Goal: Information Seeking & Learning: Learn about a topic

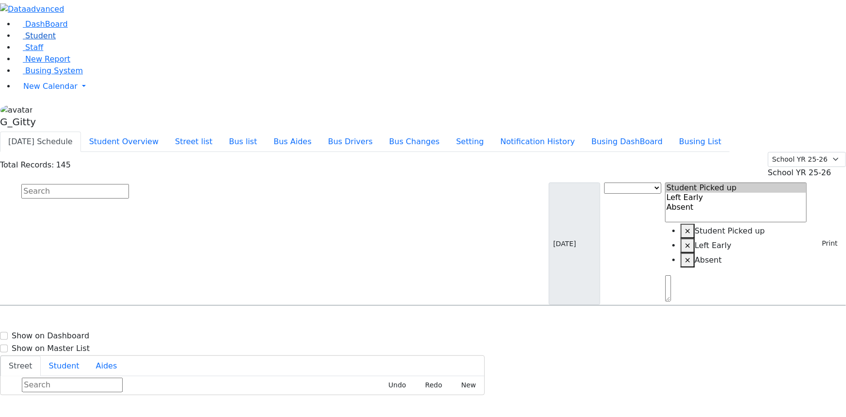
click at [55, 40] on link "Student" at bounding box center [36, 35] width 40 height 9
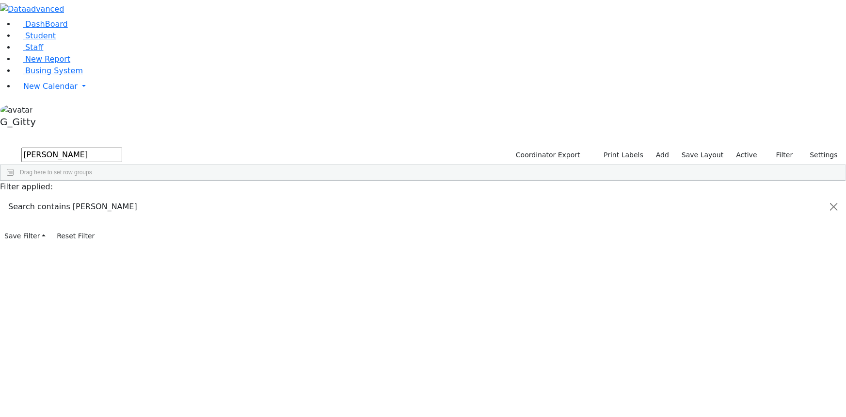
type input "jacob os"
click at [123, 327] on div "Ostreicher" at bounding box center [92, 333] width 62 height 13
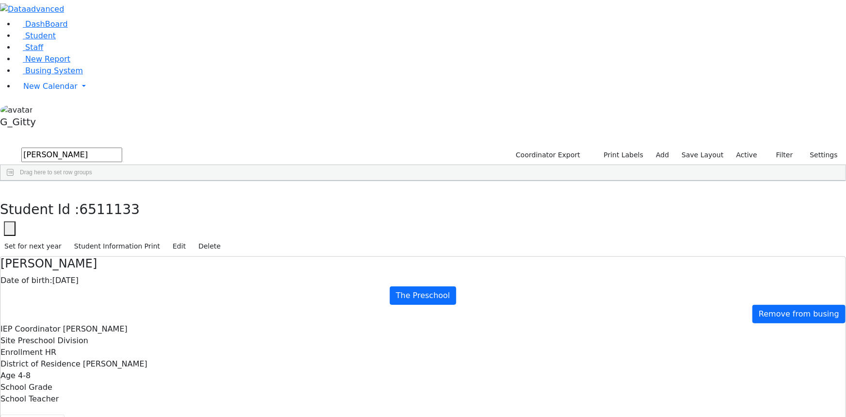
click at [30, 75] on span "Busing System" at bounding box center [54, 70] width 58 height 9
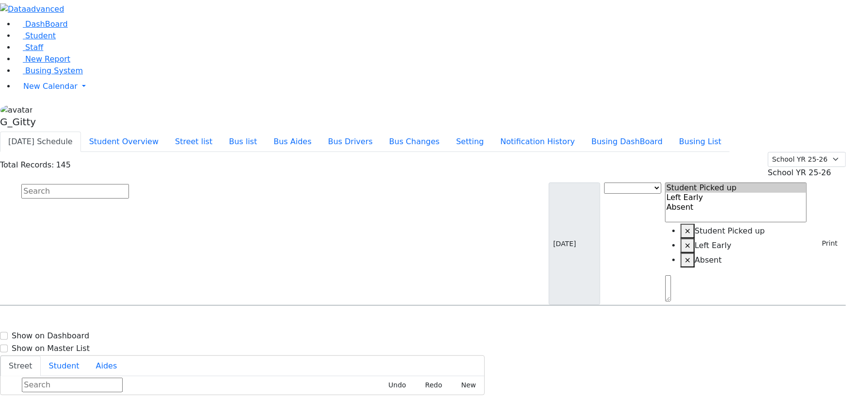
click at [129, 184] on input "text" at bounding box center [75, 191] width 108 height 15
click at [43, 40] on link "Student" at bounding box center [36, 35] width 40 height 9
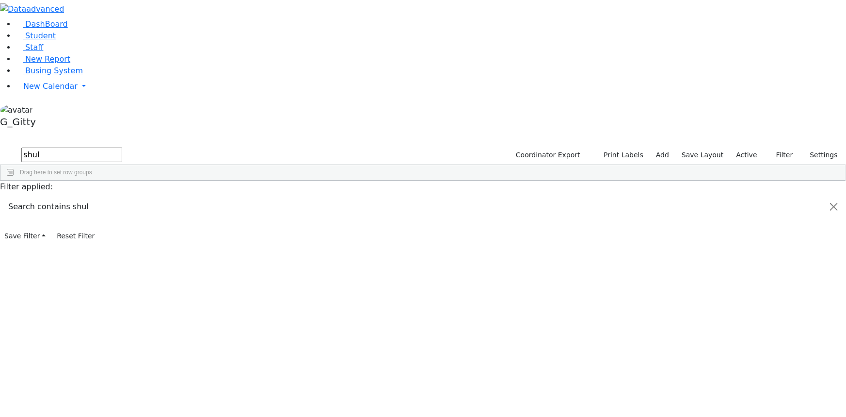
type input "shul"
click at [123, 340] on div "Wollner" at bounding box center [92, 346] width 62 height 13
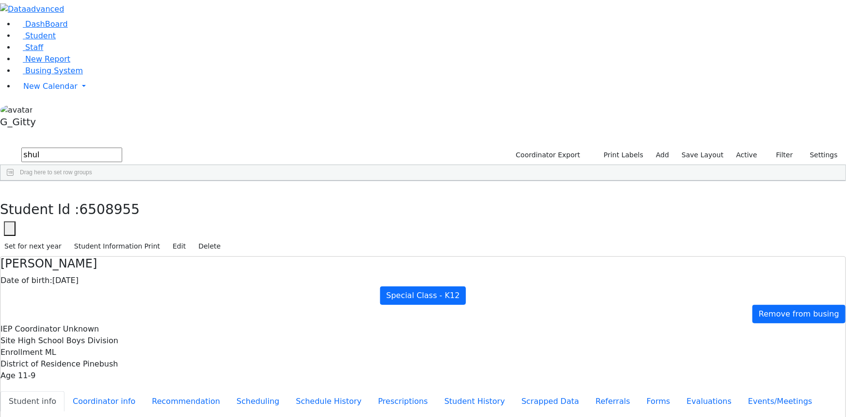
drag, startPoint x: 281, startPoint y: 120, endPoint x: 392, endPoint y: 274, distance: 189.7
drag, startPoint x: 273, startPoint y: 120, endPoint x: 391, endPoint y: 299, distance: 215.0
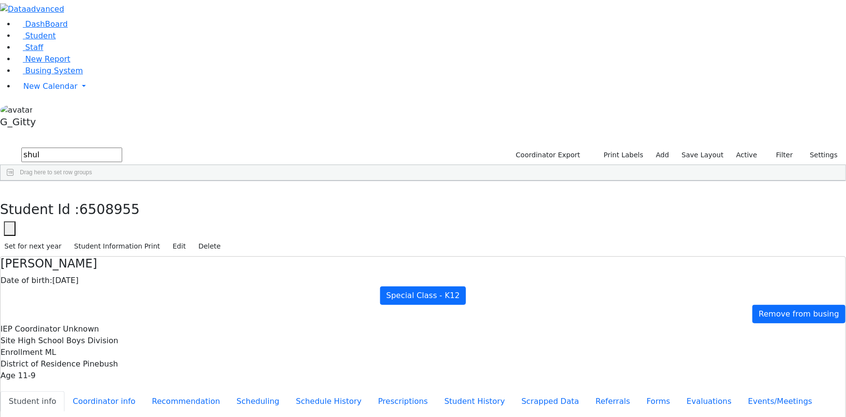
drag, startPoint x: 319, startPoint y: 123, endPoint x: 276, endPoint y: 125, distance: 43.2
drag, startPoint x: 472, startPoint y: 170, endPoint x: 343, endPoint y: 170, distance: 129.0
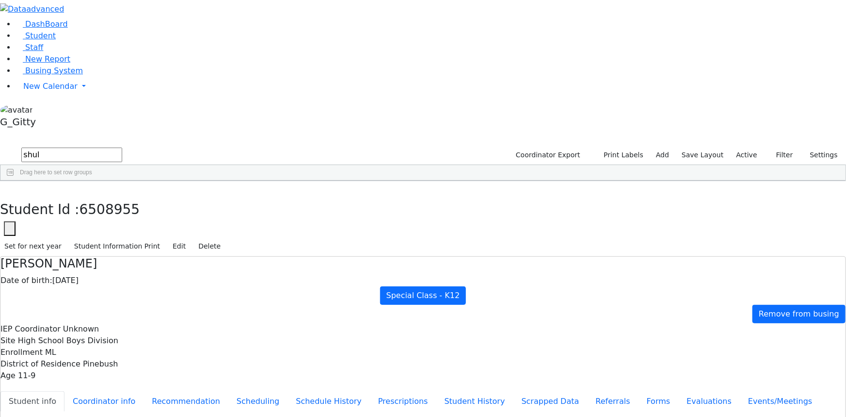
drag, startPoint x: 476, startPoint y: 170, endPoint x: 357, endPoint y: 172, distance: 118.8
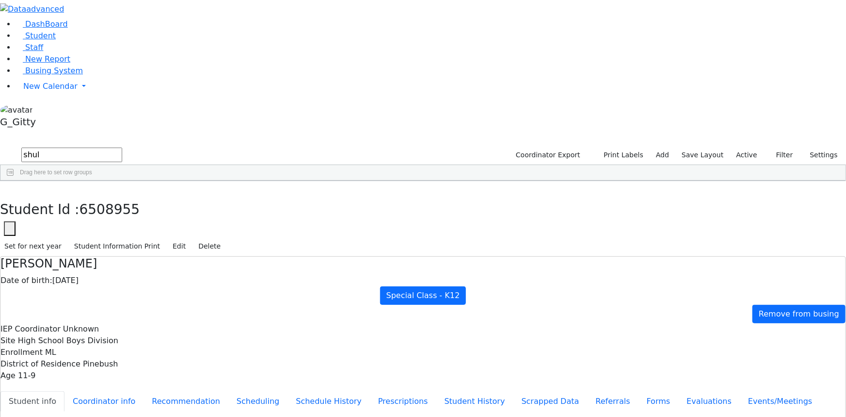
drag, startPoint x: 474, startPoint y: 170, endPoint x: 359, endPoint y: 169, distance: 115.0
drag, startPoint x: 267, startPoint y: 120, endPoint x: 388, endPoint y: 300, distance: 217.0
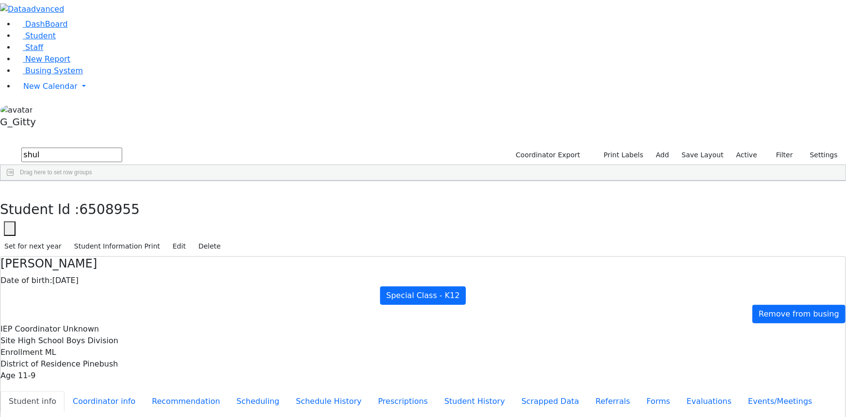
drag, startPoint x: 276, startPoint y: 273, endPoint x: 553, endPoint y: 375, distance: 295.7
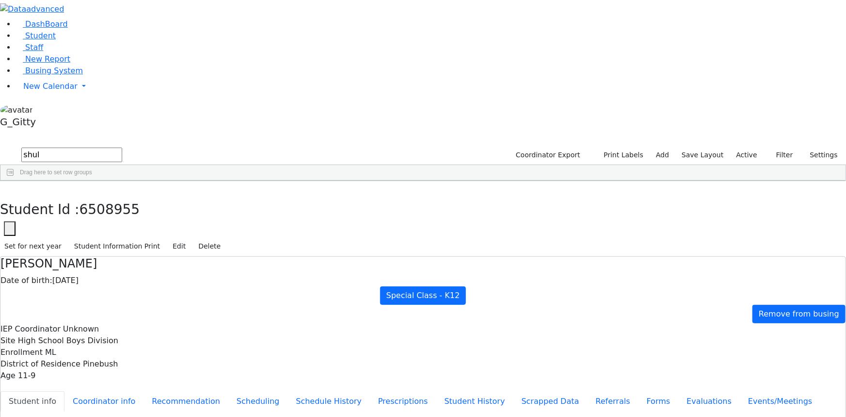
drag, startPoint x: 275, startPoint y: 274, endPoint x: 547, endPoint y: 376, distance: 291.3
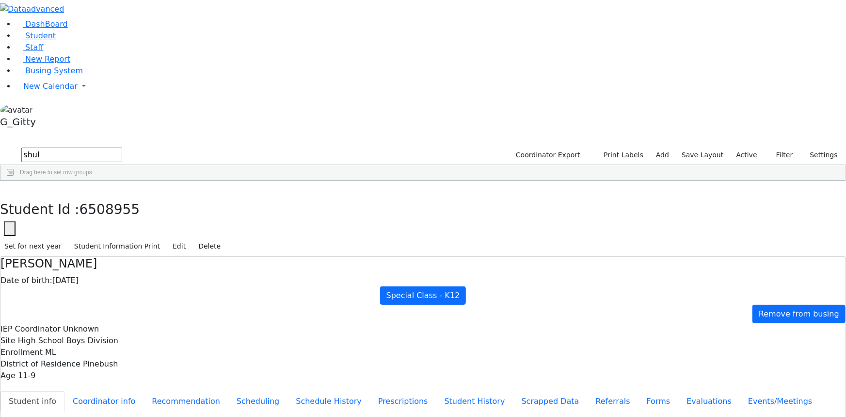
scroll to position [0, 0]
click at [206, 257] on h4 "Shulam Wollner" at bounding box center [422, 264] width 845 height 14
drag, startPoint x: 200, startPoint y: 48, endPoint x: 795, endPoint y: 92, distance: 596.8
click at [795, 257] on div "Shulam Wollner Date of birth: 12/20/2013 Special Class - K12 Remove from busing…" at bounding box center [422, 319] width 845 height 125
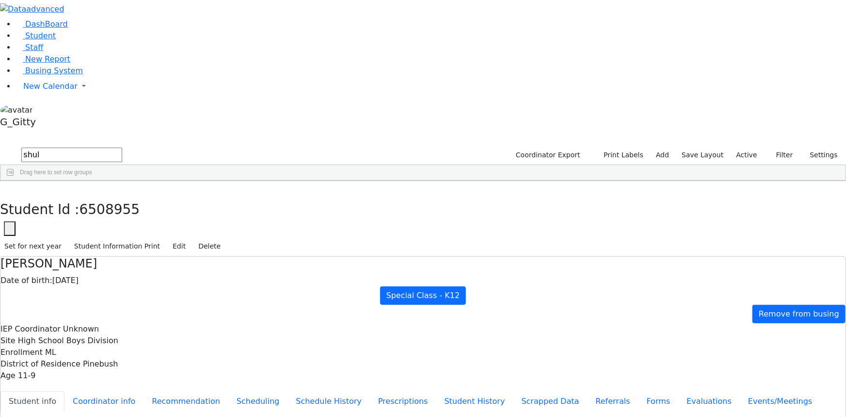
click at [794, 381] on div at bounding box center [422, 381] width 845 height 0
click at [16, 335] on label "Site" at bounding box center [7, 341] width 15 height 12
click at [37, 75] on span "Busing System" at bounding box center [54, 70] width 58 height 9
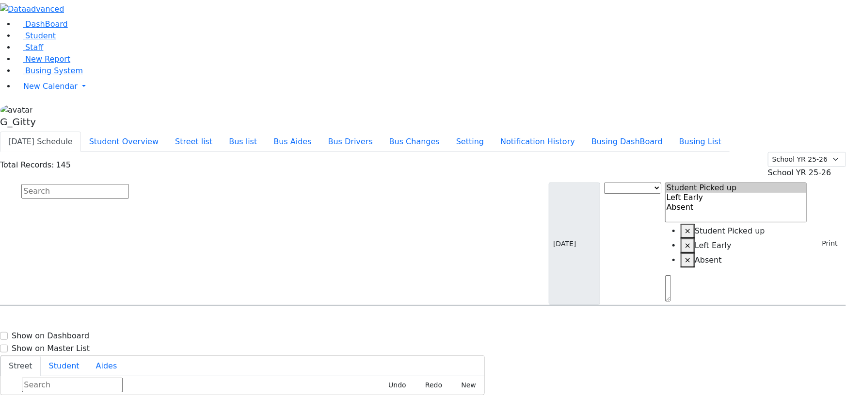
click at [129, 184] on input "text" at bounding box center [75, 191] width 108 height 15
type input "wol"
click at [129, 184] on input "wol" at bounding box center [75, 191] width 108 height 15
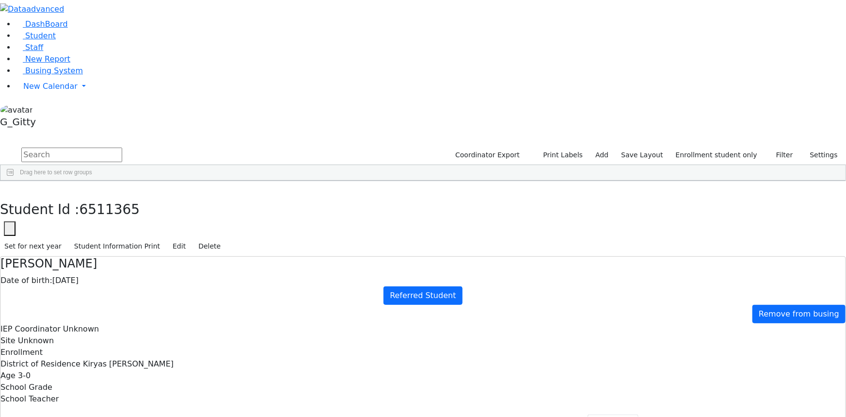
scroll to position [88, 0]
click at [59, 75] on span "Busing System" at bounding box center [54, 70] width 58 height 9
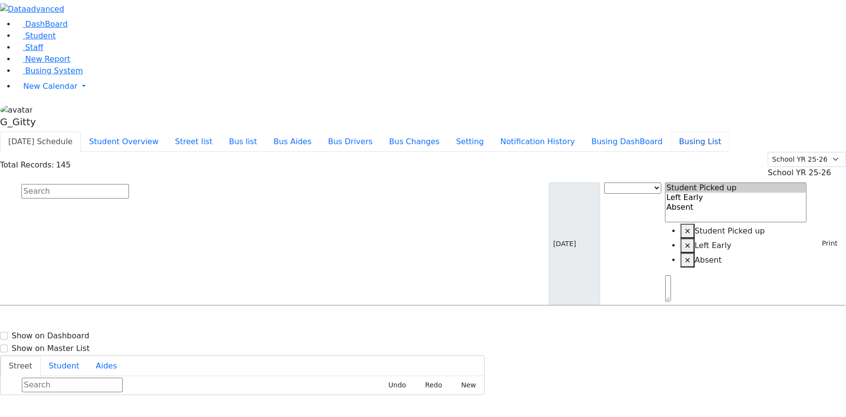
click at [709, 131] on button "Busing List" at bounding box center [700, 141] width 59 height 20
click at [52, 75] on span "Busing System" at bounding box center [54, 70] width 58 height 9
type input "[PERSON_NAME]"
click at [78, 343] on h6 "Frankel Freidy" at bounding box center [41, 347] width 71 height 9
select select
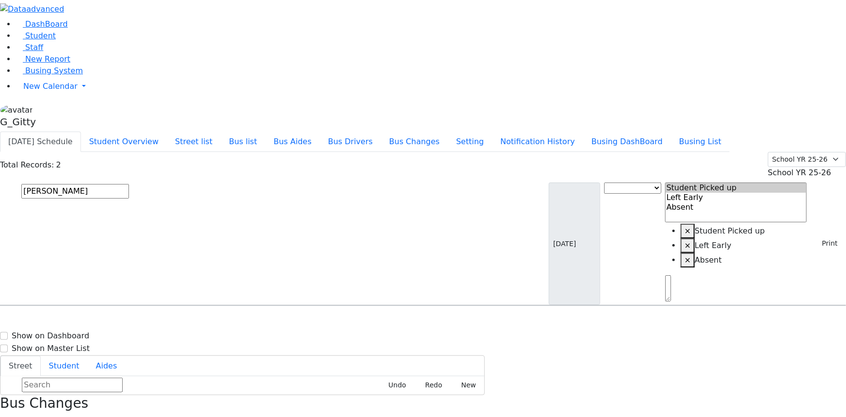
drag, startPoint x: 647, startPoint y: 192, endPoint x: 617, endPoint y: 195, distance: 30.3
drag, startPoint x: 629, startPoint y: 196, endPoint x: 617, endPoint y: 194, distance: 11.7
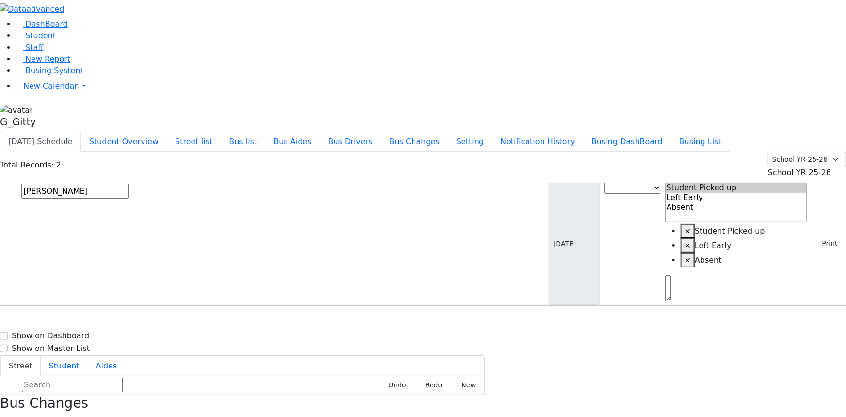
drag, startPoint x: 644, startPoint y: 299, endPoint x: 622, endPoint y: 301, distance: 21.9
drag, startPoint x: 632, startPoint y: 197, endPoint x: 620, endPoint y: 194, distance: 12.1
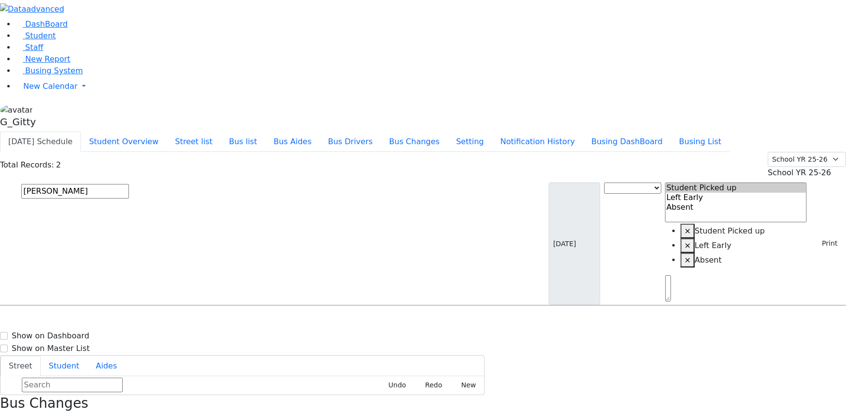
drag, startPoint x: 640, startPoint y: 301, endPoint x: 624, endPoint y: 301, distance: 16.5
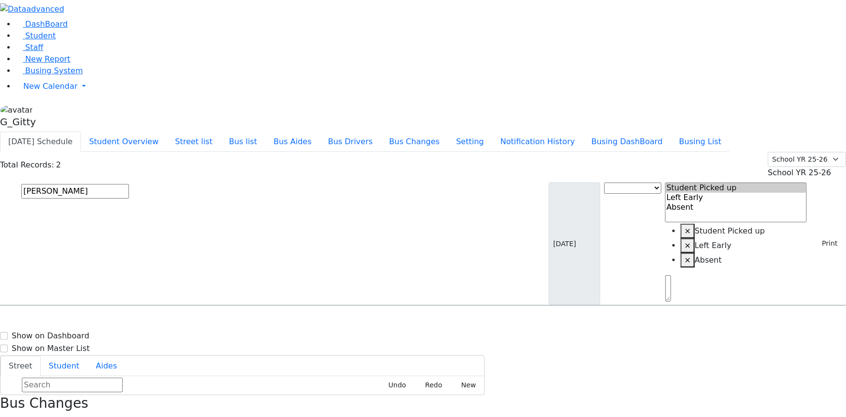
drag, startPoint x: 636, startPoint y: 192, endPoint x: 612, endPoint y: 185, distance: 25.3
drag, startPoint x: 636, startPoint y: 301, endPoint x: 616, endPoint y: 304, distance: 20.6
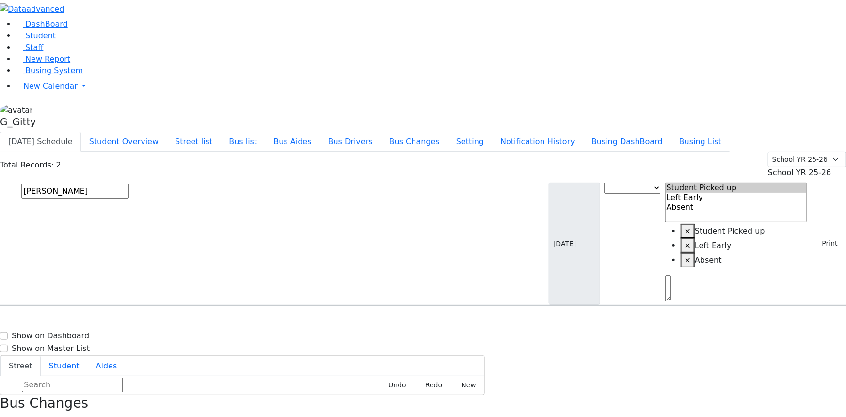
drag, startPoint x: 741, startPoint y: 215, endPoint x: 698, endPoint y: 215, distance: 42.7
drag, startPoint x: 639, startPoint y: 192, endPoint x: 616, endPoint y: 193, distance: 22.3
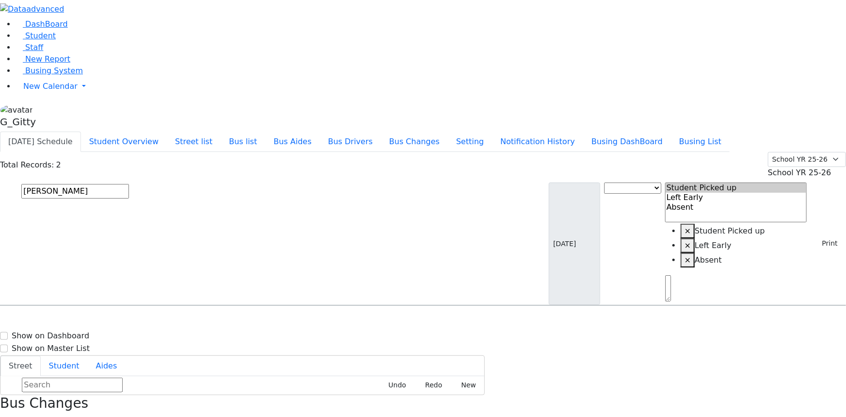
drag, startPoint x: 641, startPoint y: 300, endPoint x: 620, endPoint y: 300, distance: 20.9
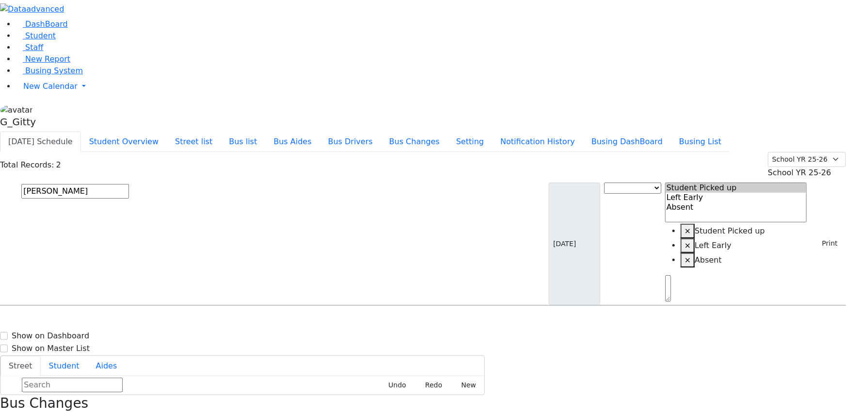
drag, startPoint x: 622, startPoint y: 193, endPoint x: 607, endPoint y: 192, distance: 15.5
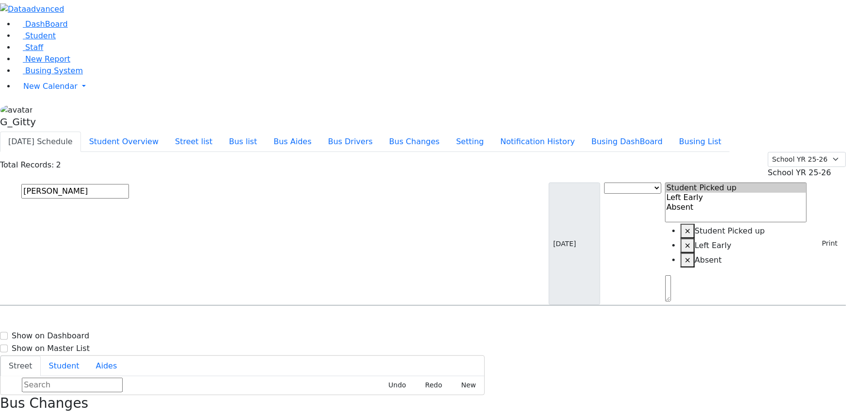
drag, startPoint x: 644, startPoint y: 303, endPoint x: 615, endPoint y: 303, distance: 28.6
drag, startPoint x: 638, startPoint y: 131, endPoint x: 613, endPoint y: 134, distance: 25.4
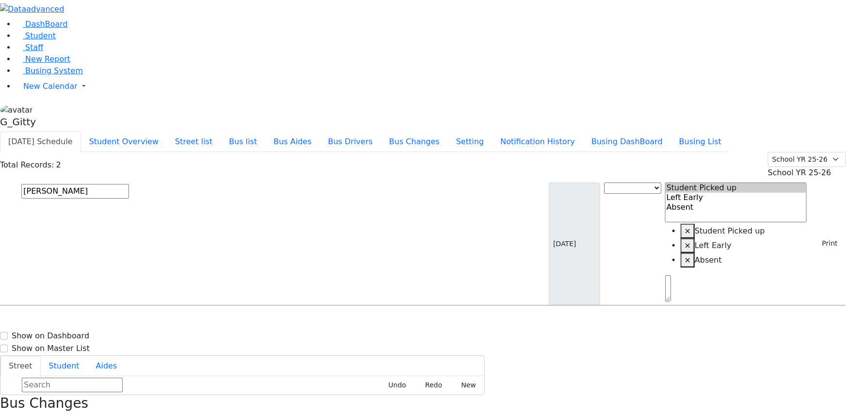
drag, startPoint x: 629, startPoint y: 193, endPoint x: 615, endPoint y: 193, distance: 14.1
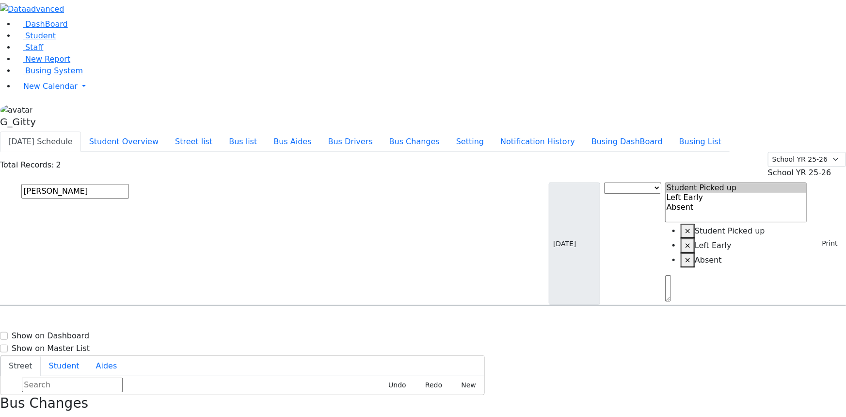
drag, startPoint x: 643, startPoint y: 299, endPoint x: 618, endPoint y: 299, distance: 24.7
drag, startPoint x: 632, startPoint y: 195, endPoint x: 615, endPoint y: 194, distance: 16.6
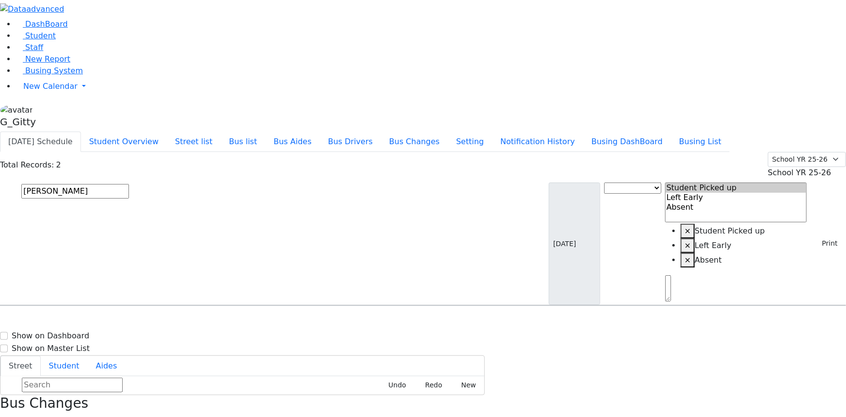
drag, startPoint x: 652, startPoint y: 306, endPoint x: 631, endPoint y: 302, distance: 21.6
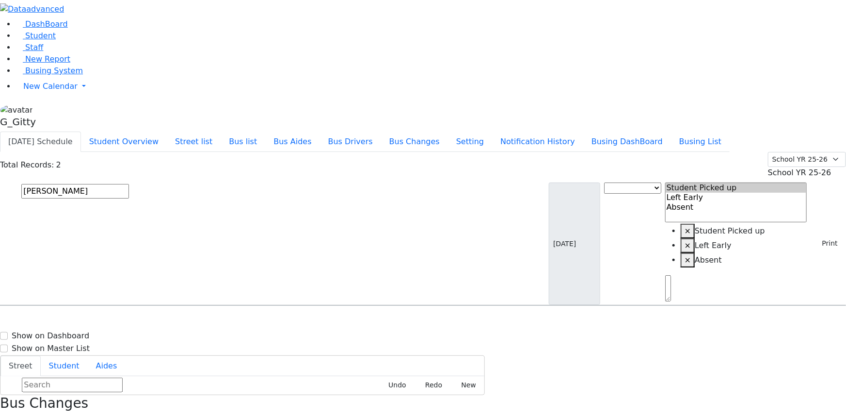
drag, startPoint x: 648, startPoint y: 301, endPoint x: 616, endPoint y: 298, distance: 31.7
drag, startPoint x: 630, startPoint y: 194, endPoint x: 613, endPoint y: 193, distance: 17.5
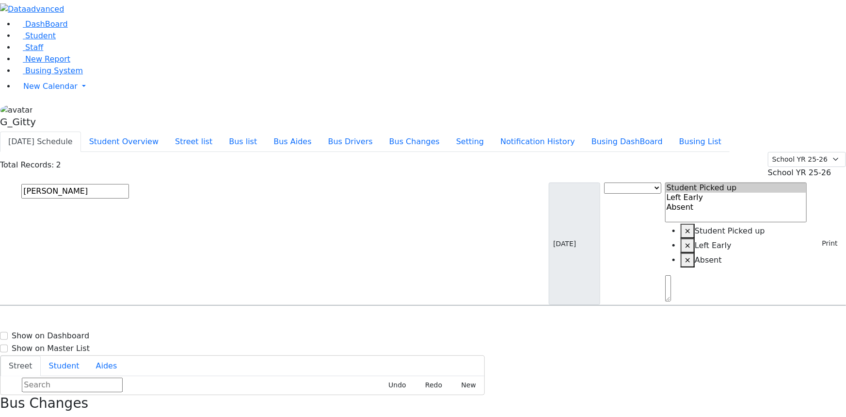
drag, startPoint x: 639, startPoint y: 301, endPoint x: 615, endPoint y: 301, distance: 24.3
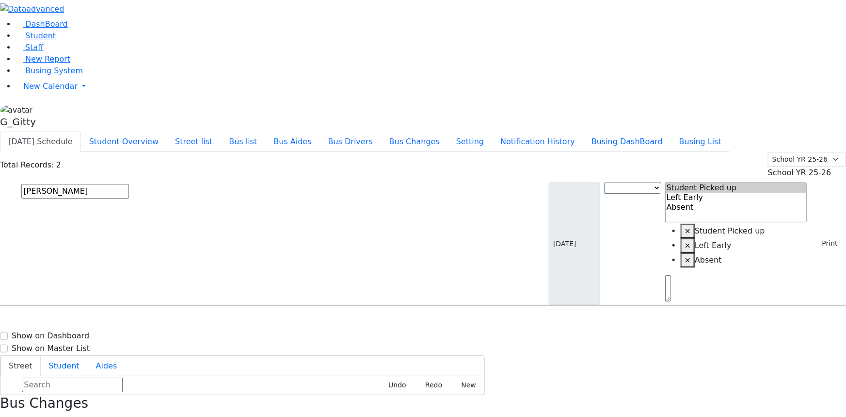
drag, startPoint x: 634, startPoint y: 301, endPoint x: 621, endPoint y: 300, distance: 12.6
drag, startPoint x: 645, startPoint y: 301, endPoint x: 620, endPoint y: 304, distance: 25.4
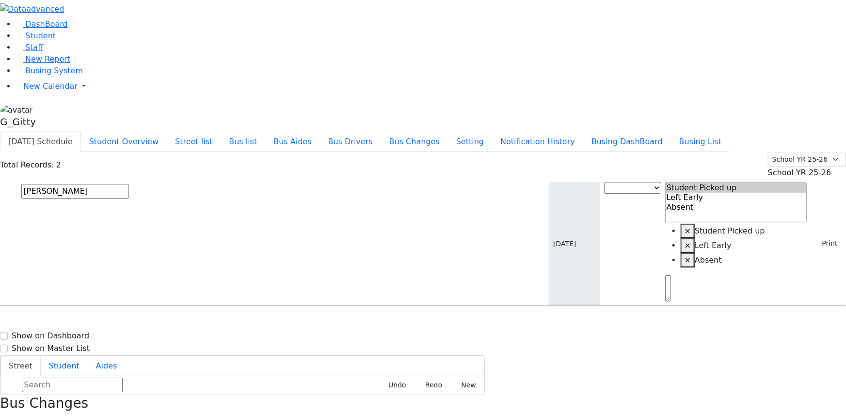
drag, startPoint x: 632, startPoint y: 194, endPoint x: 612, endPoint y: 189, distance: 20.0
drag, startPoint x: 640, startPoint y: 299, endPoint x: 623, endPoint y: 295, distance: 18.0
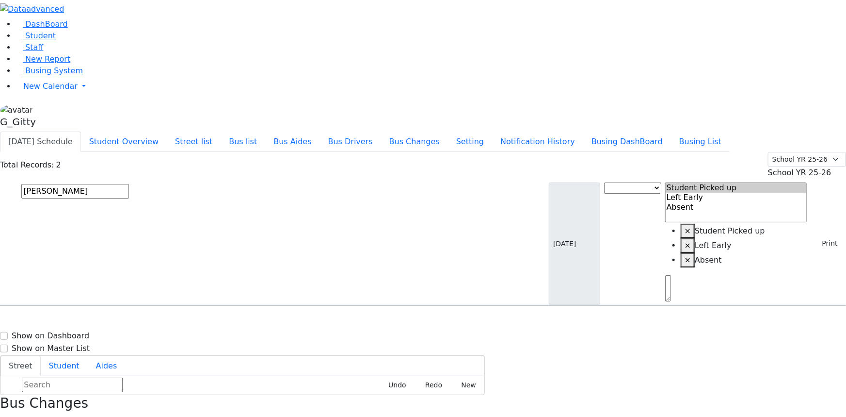
drag, startPoint x: 631, startPoint y: 195, endPoint x: 618, endPoint y: 190, distance: 13.7
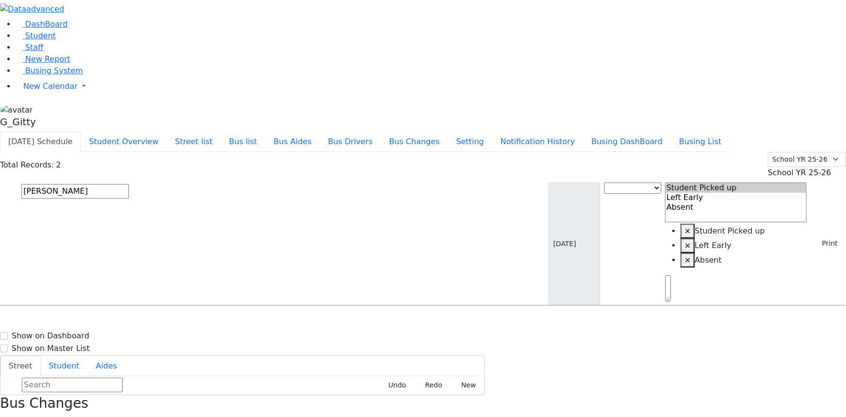
drag, startPoint x: 632, startPoint y: 194, endPoint x: 618, endPoint y: 194, distance: 13.6
drag, startPoint x: 648, startPoint y: 302, endPoint x: 640, endPoint y: 301, distance: 7.9
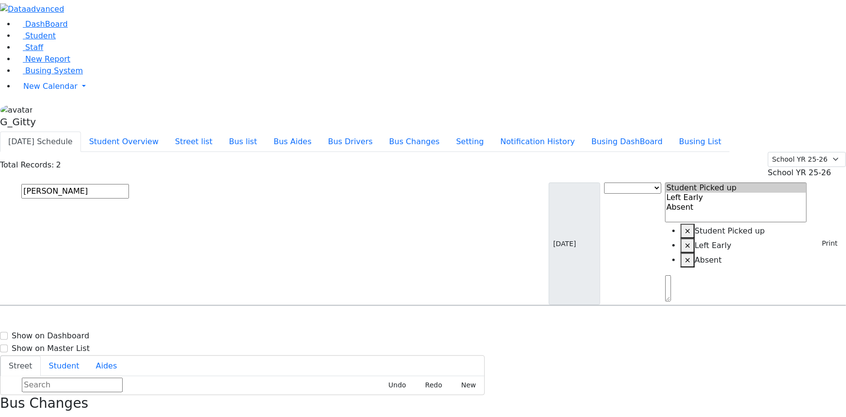
drag, startPoint x: 640, startPoint y: 299, endPoint x: 615, endPoint y: 295, distance: 25.4
drag, startPoint x: 638, startPoint y: 294, endPoint x: 622, endPoint y: 293, distance: 16.0
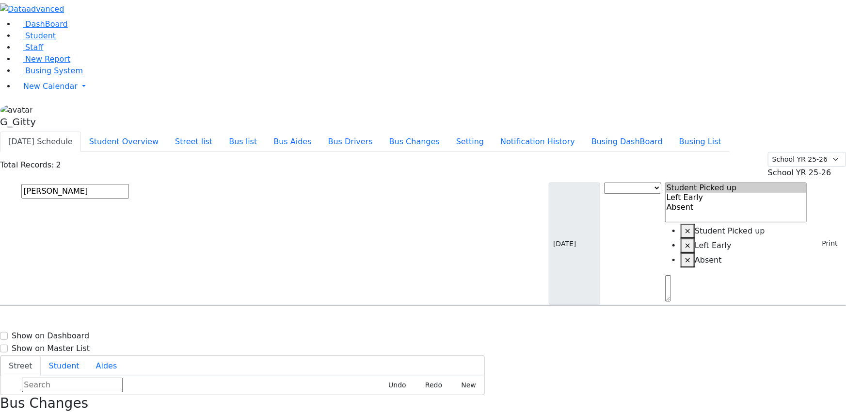
drag, startPoint x: 640, startPoint y: 297, endPoint x: 608, endPoint y: 297, distance: 32.0
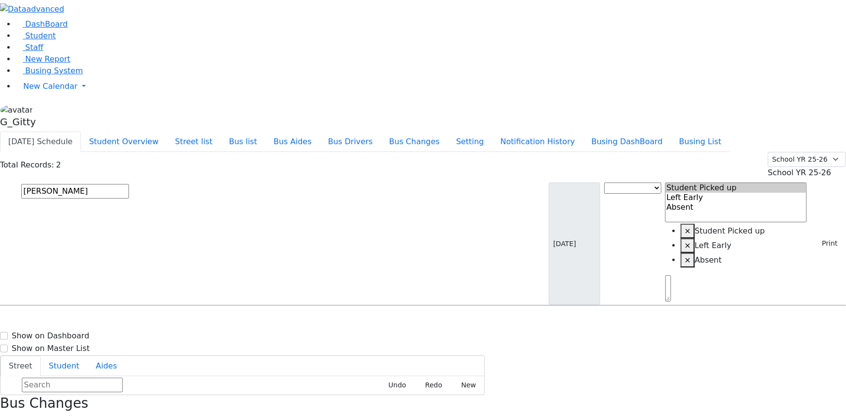
drag
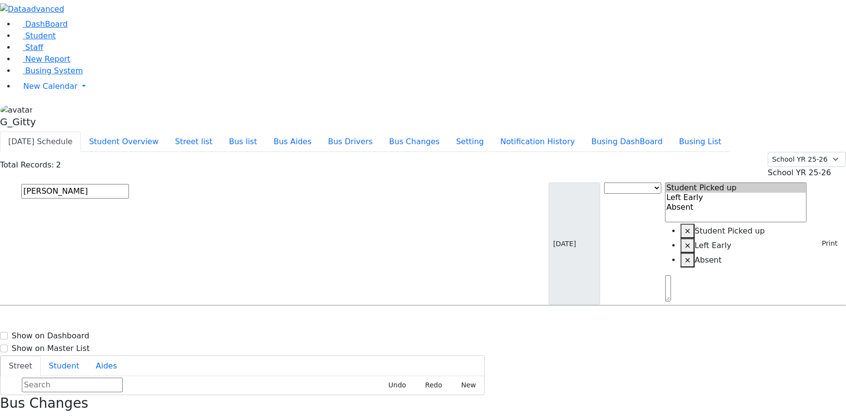
drag, startPoint x: 637, startPoint y: 301, endPoint x: 610, endPoint y: 300, distance: 27.2
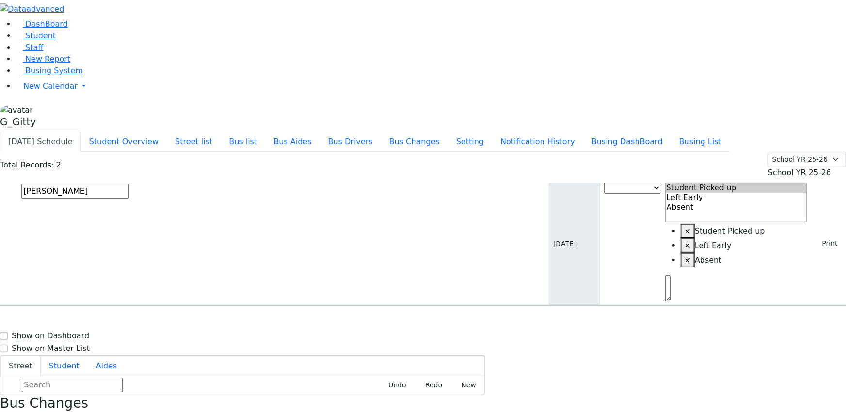
drag, startPoint x: 654, startPoint y: 301, endPoint x: 623, endPoint y: 299, distance: 31.1
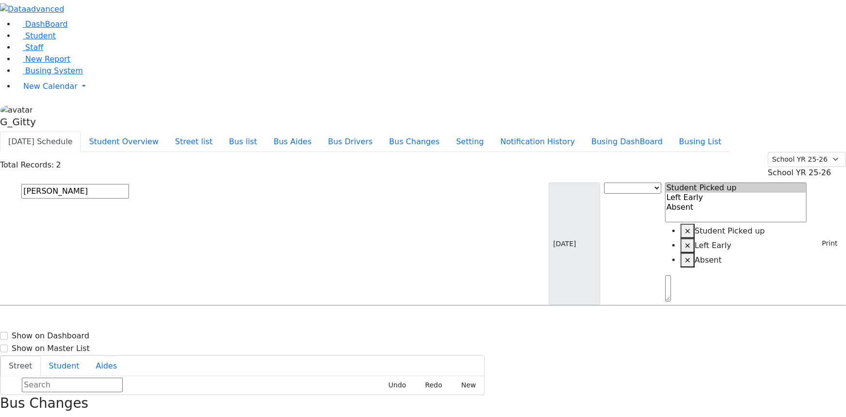
drag, startPoint x: 640, startPoint y: 300, endPoint x: 616, endPoint y: 298, distance: 23.8
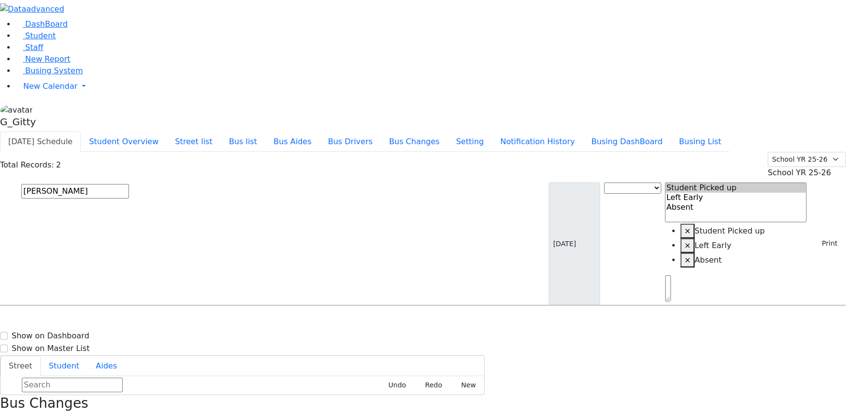
click at [265, 131] on button "Bus list" at bounding box center [243, 141] width 45 height 20
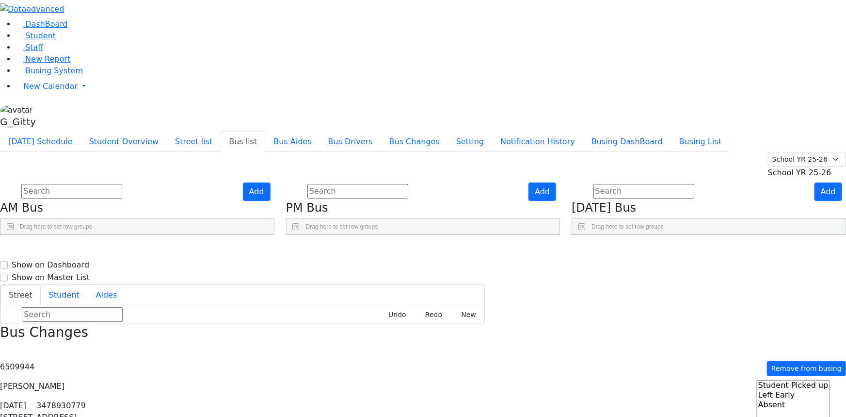
click at [510, 348] on use "Press SPACE to select this row." at bounding box center [510, 348] width 0 height 0
click at [515, 348] on icon "Press SPACE to deselect this row." at bounding box center [512, 350] width 5 height 5
click at [54, 40] on link "Student" at bounding box center [36, 35] width 40 height 9
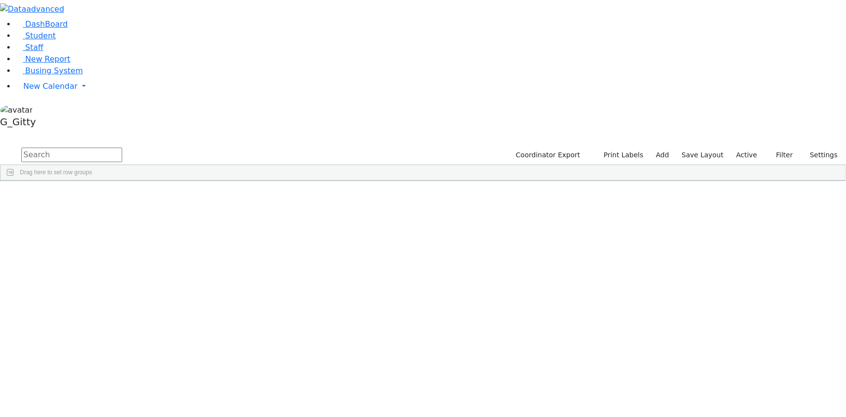
click at [122, 147] on input "text" at bounding box center [71, 154] width 101 height 15
type input "shay"
click at [123, 209] on div "Breuer" at bounding box center [92, 215] width 62 height 13
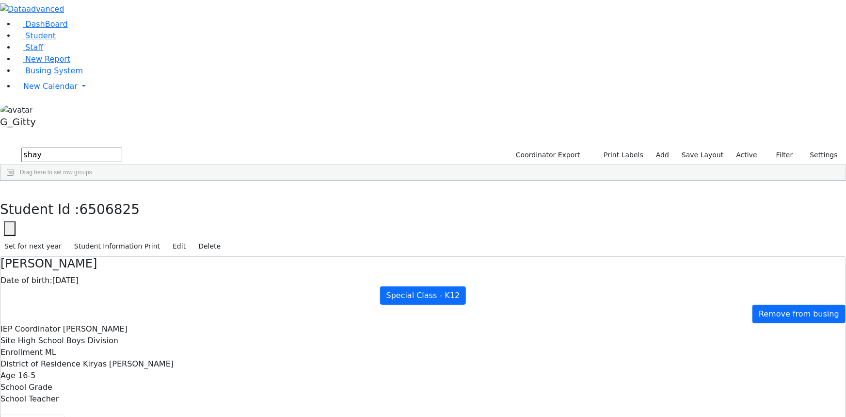
click at [195, 323] on div "IEP Coordinator Guttman, Chesky" at bounding box center [422, 329] width 845 height 12
click at [128, 324] on span "Guttman, Chesky" at bounding box center [95, 328] width 65 height 9
drag, startPoint x: 257, startPoint y: 89, endPoint x: 199, endPoint y: 92, distance: 58.3
click at [128, 324] on span "Guttman, Chesky" at bounding box center [95, 328] width 65 height 9
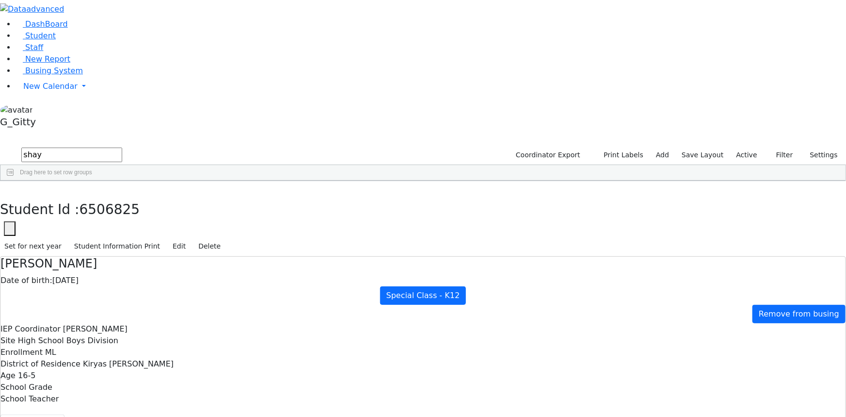
click at [128, 324] on span "Guttman, Chesky" at bounding box center [95, 328] width 65 height 9
drag, startPoint x: 236, startPoint y: 93, endPoint x: 195, endPoint y: 93, distance: 40.7
click at [128, 324] on span "Guttman, Chesky" at bounding box center [95, 328] width 65 height 9
click at [14, 181] on button "button" at bounding box center [7, 191] width 14 height 20
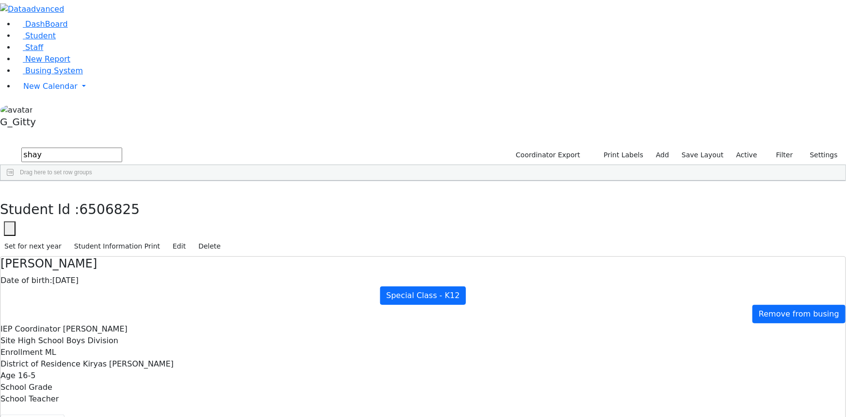
click at [122, 147] on input "shay" at bounding box center [71, 154] width 101 height 15
click at [663, 146] on div "Coordinator Export Print Labels Add Save Layout Active Filter All Active Inacti…" at bounding box center [423, 163] width 846 height 35
click at [736, 147] on label "Active" at bounding box center [747, 154] width 30 height 15
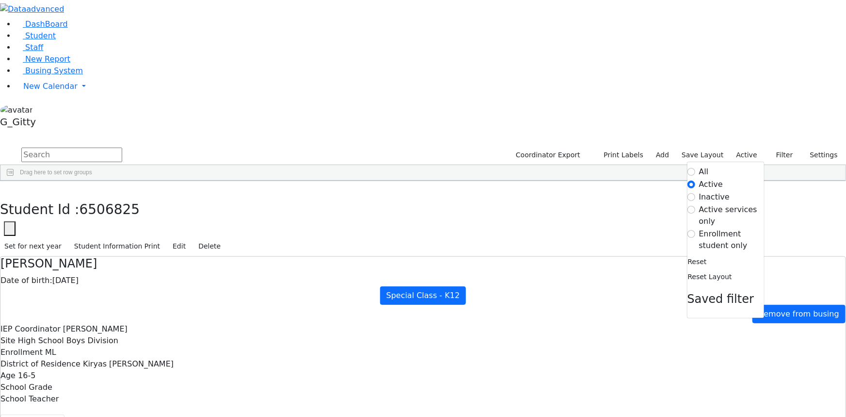
click at [715, 228] on label "Enrollment student only" at bounding box center [731, 239] width 65 height 23
click at [696, 230] on input "Enrollment student only" at bounding box center [692, 234] width 8 height 8
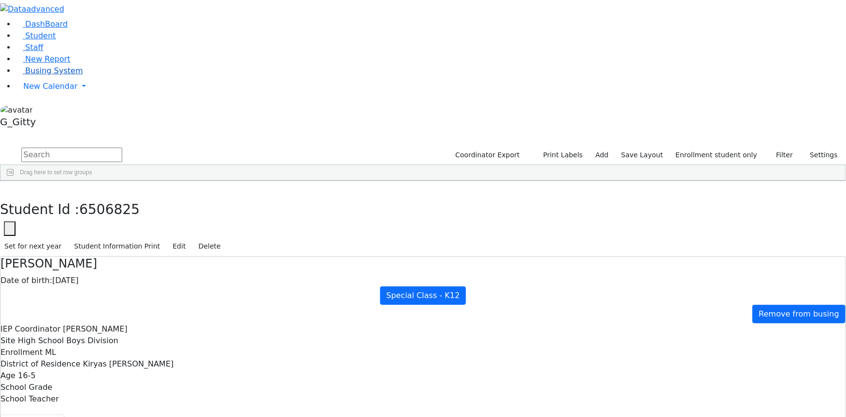
click at [34, 75] on span "Busing System" at bounding box center [54, 70] width 58 height 9
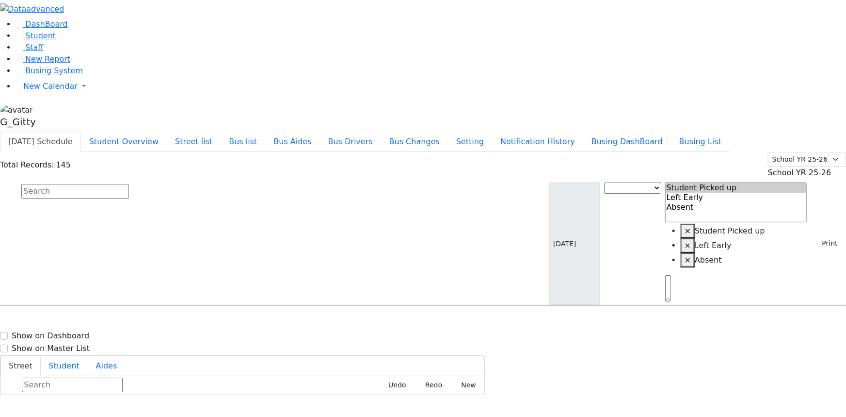
click at [129, 184] on input "text" at bounding box center [75, 191] width 108 height 15
click at [659, 131] on button "Busing DashBoard" at bounding box center [627, 141] width 88 height 20
click at [129, 184] on input "text" at bounding box center [75, 191] width 108 height 15
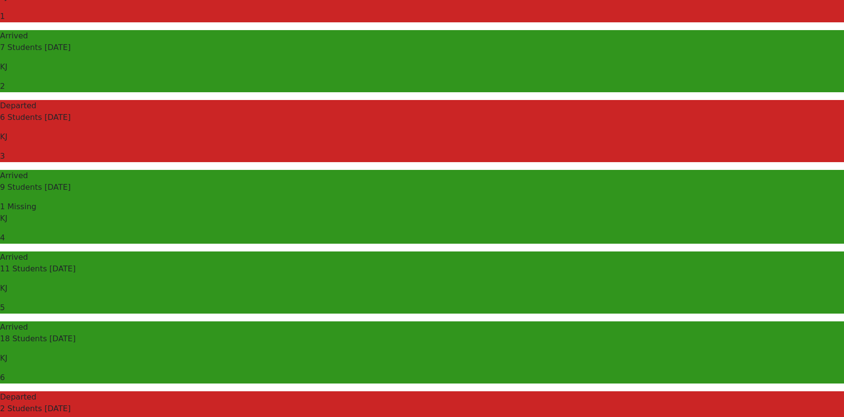
scroll to position [132, 0]
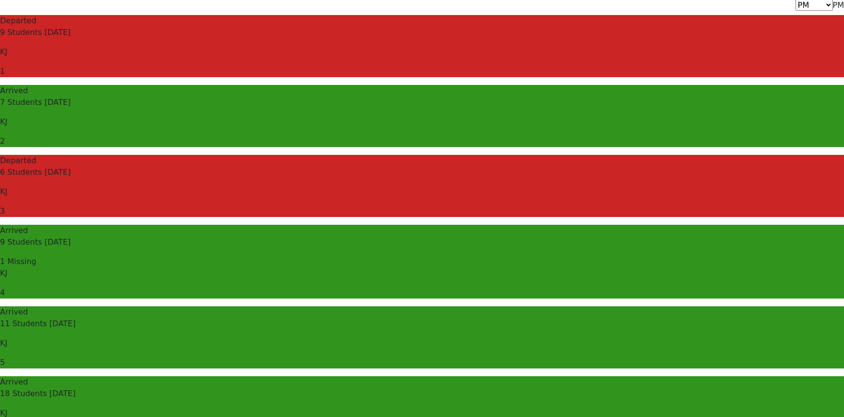
drag, startPoint x: 563, startPoint y: 129, endPoint x: 808, endPoint y: 237, distance: 267.5
drag, startPoint x: 790, startPoint y: 177, endPoint x: 535, endPoint y: 166, distance: 254.4
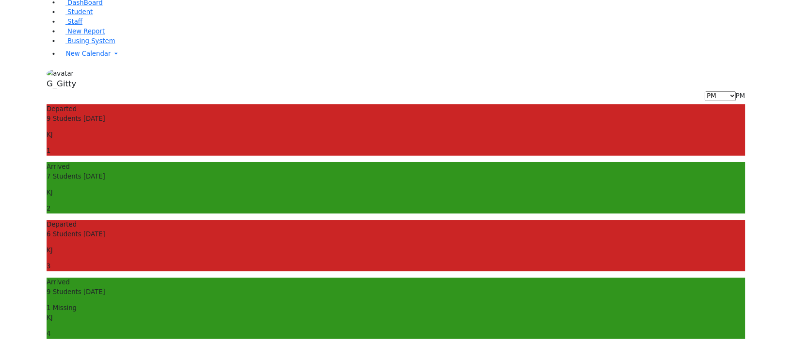
scroll to position [0, 0]
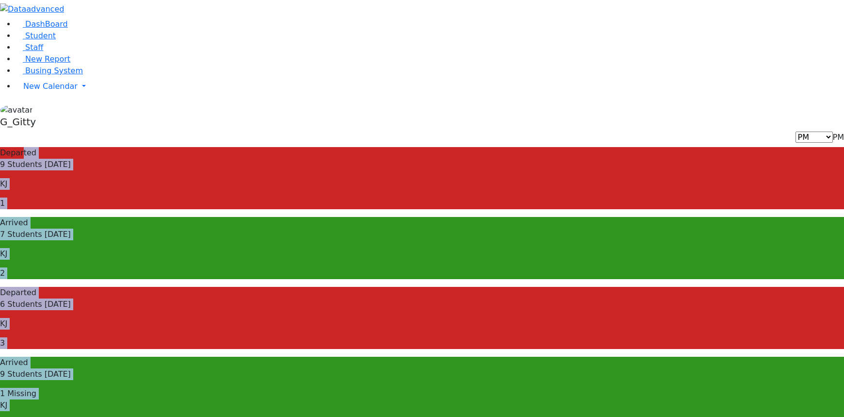
drag, startPoint x: 180, startPoint y: 59, endPoint x: 287, endPoint y: 184, distance: 165.1
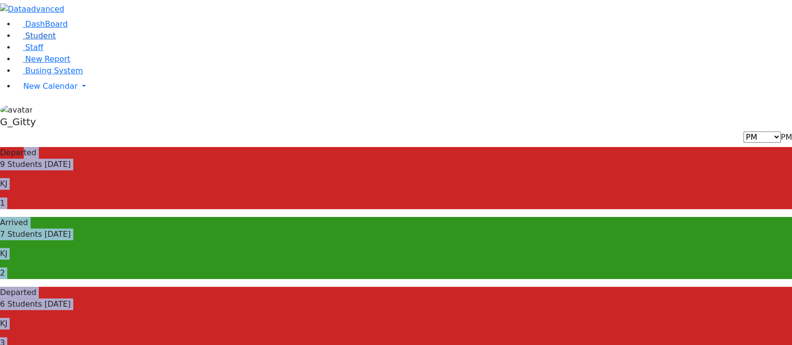
click at [49, 40] on link "Student" at bounding box center [36, 35] width 40 height 9
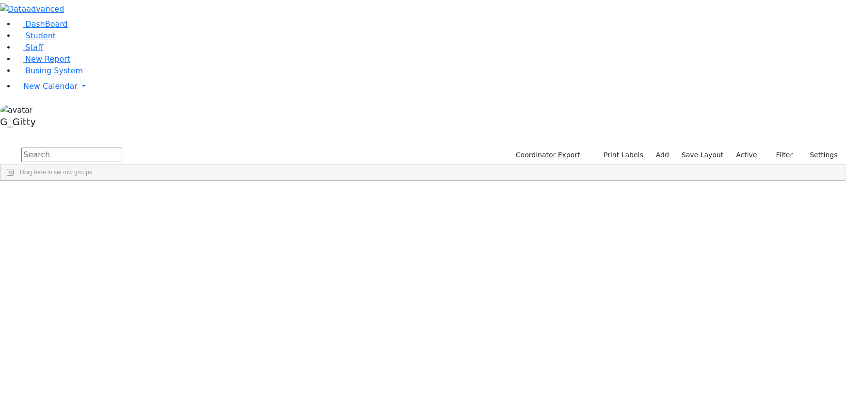
drag, startPoint x: 740, startPoint y: 38, endPoint x: 742, endPoint y: 53, distance: 15.7
click at [739, 147] on label "Active" at bounding box center [747, 154] width 30 height 15
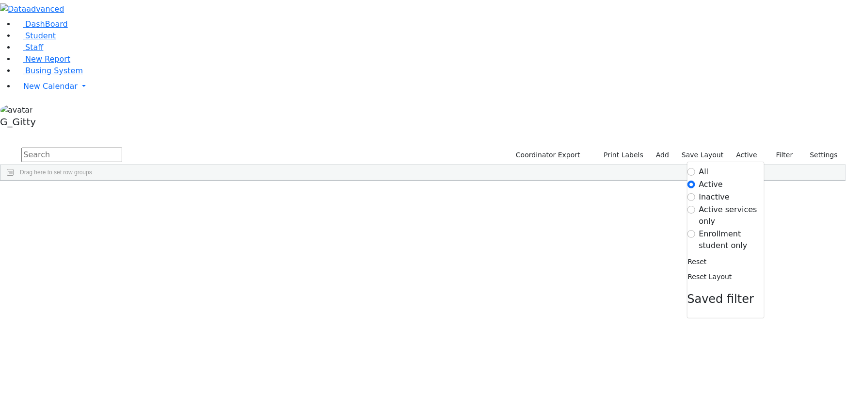
click at [734, 228] on label "Enrollment student only" at bounding box center [731, 239] width 65 height 23
click at [696, 230] on input "Enrollment student only" at bounding box center [692, 234] width 8 height 8
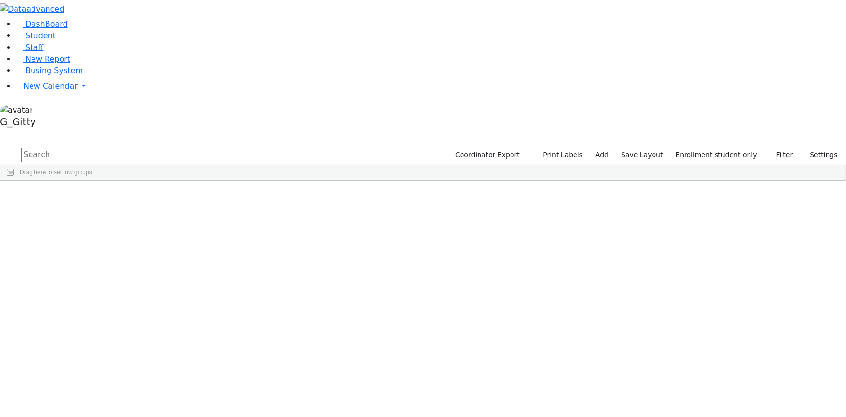
click at [123, 327] on div "Cuan" at bounding box center [92, 333] width 62 height 13
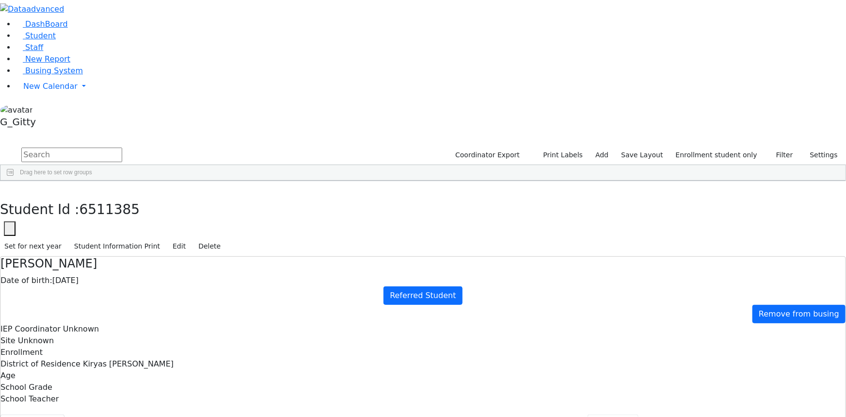
click at [588, 344] on button "Referrals" at bounding box center [613, 424] width 51 height 20
click at [65, 344] on button "Student info" at bounding box center [32, 424] width 64 height 20
click at [588, 344] on button "Referrals" at bounding box center [613, 424] width 51 height 20
click at [253, 275] on div "Date of birth: [DEMOGRAPHIC_DATA]" at bounding box center [422, 281] width 845 height 12
